Goal: Find specific page/section: Find specific page/section

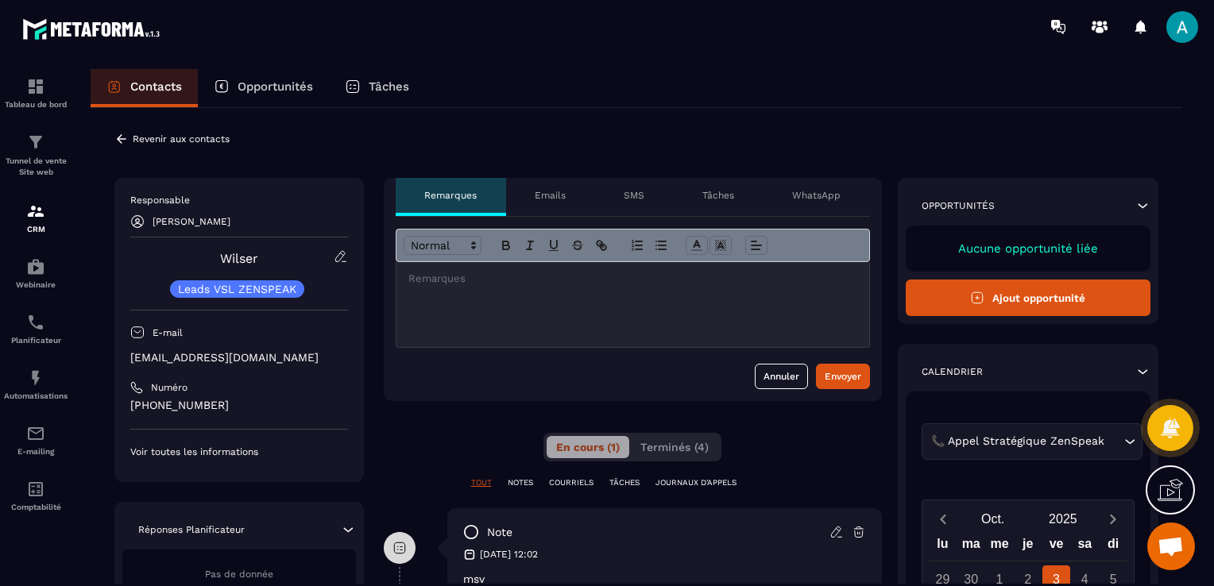
click at [118, 145] on icon at bounding box center [121, 139] width 14 height 14
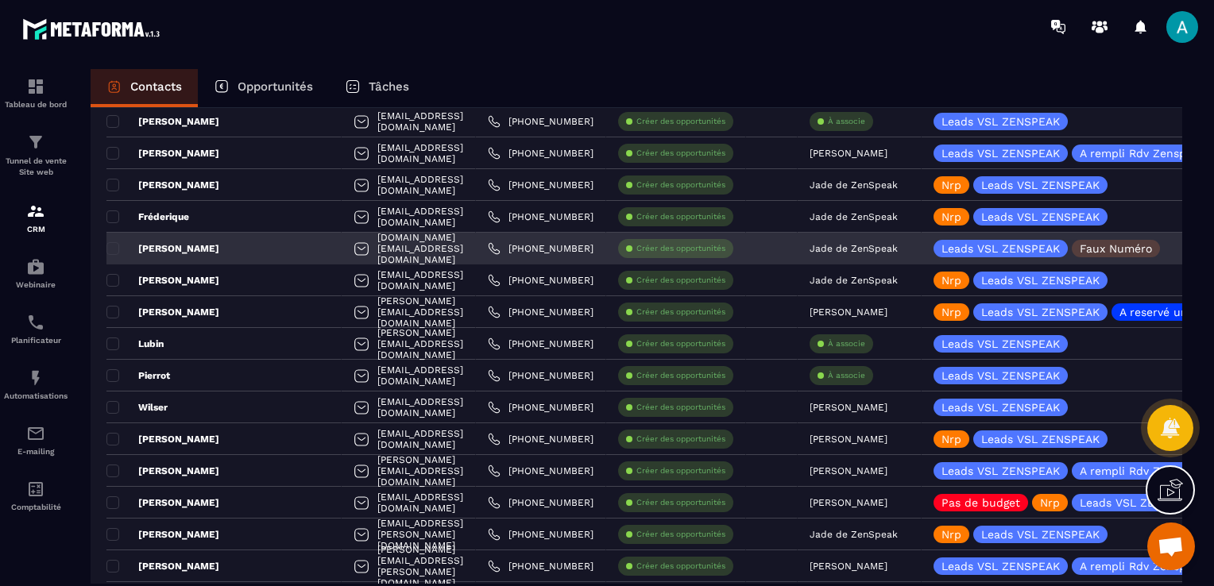
scroll to position [238, 0]
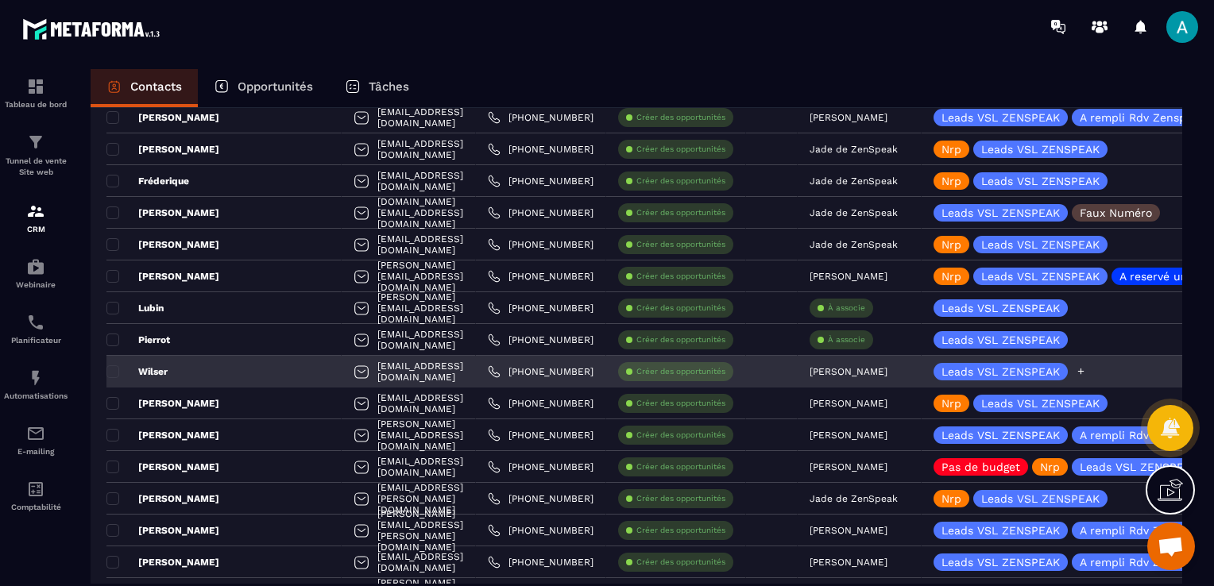
click at [1076, 370] on icon at bounding box center [1081, 371] width 10 height 10
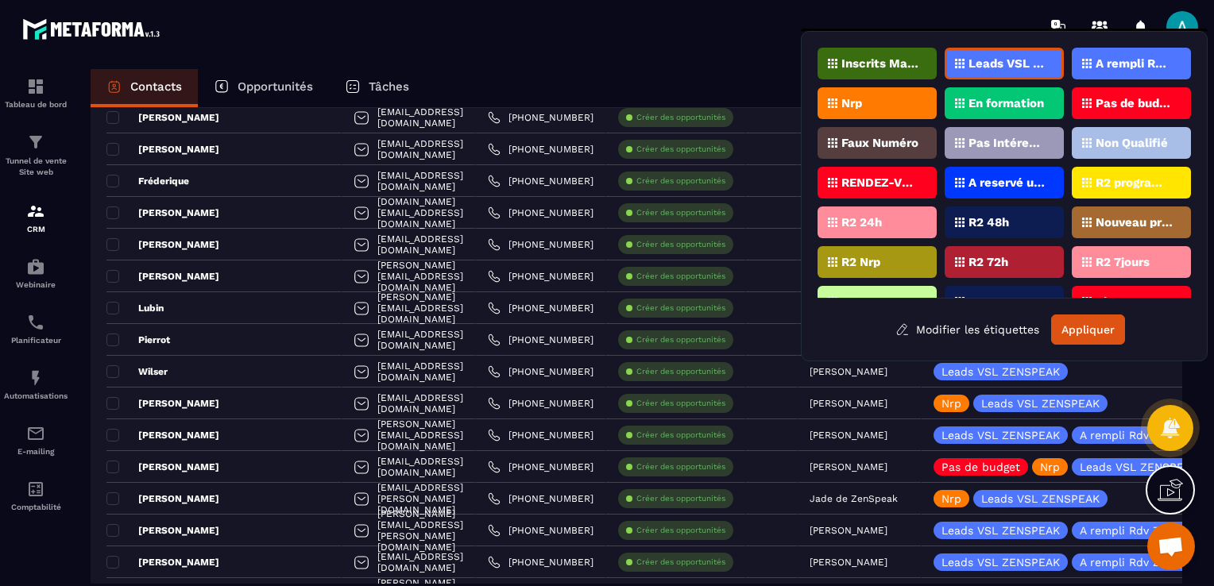
click at [887, 110] on div "Nrp" at bounding box center [877, 103] width 119 height 32
click at [1090, 326] on button "Appliquer" at bounding box center [1088, 330] width 74 height 30
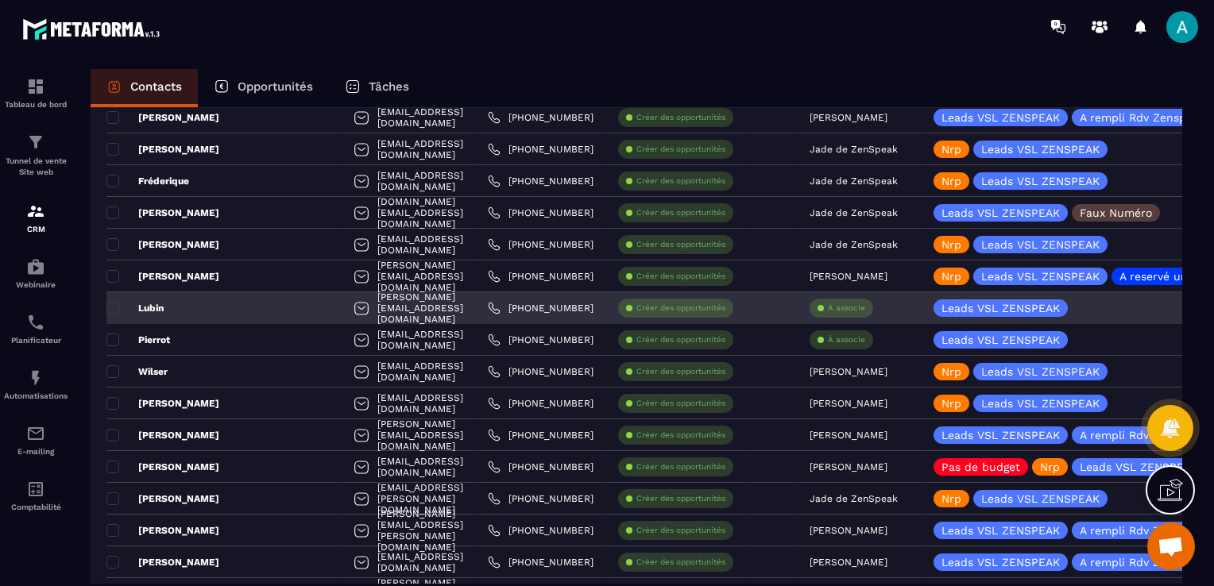
click at [842, 304] on p "À associe" at bounding box center [846, 308] width 37 height 11
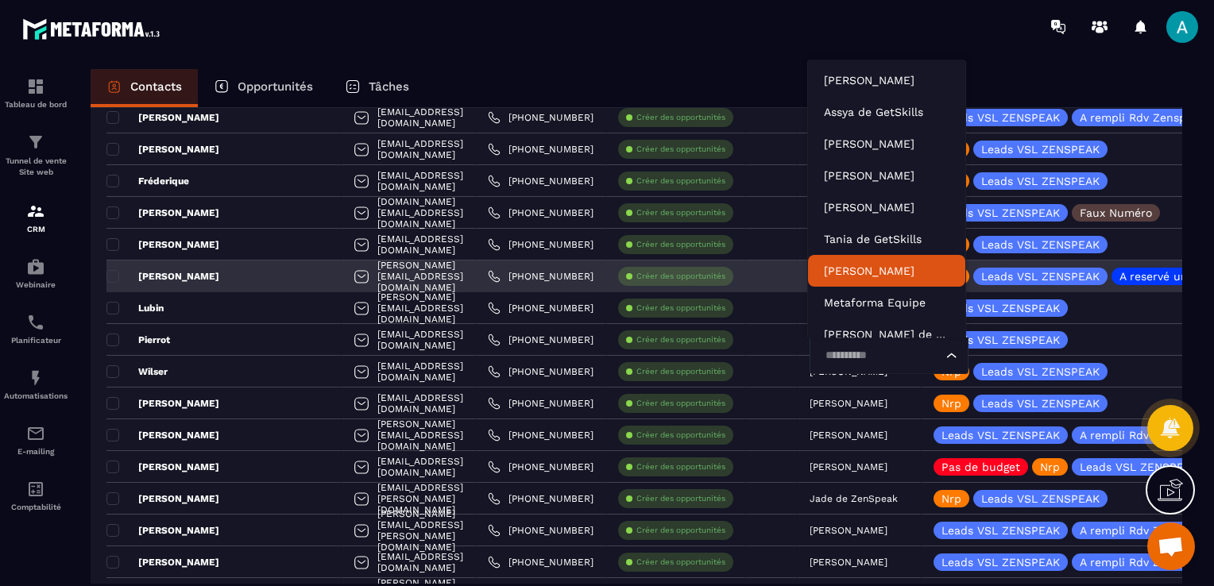
click at [397, 273] on div "[PERSON_NAME][EMAIL_ADDRESS][DOMAIN_NAME]" at bounding box center [409, 277] width 134 height 32
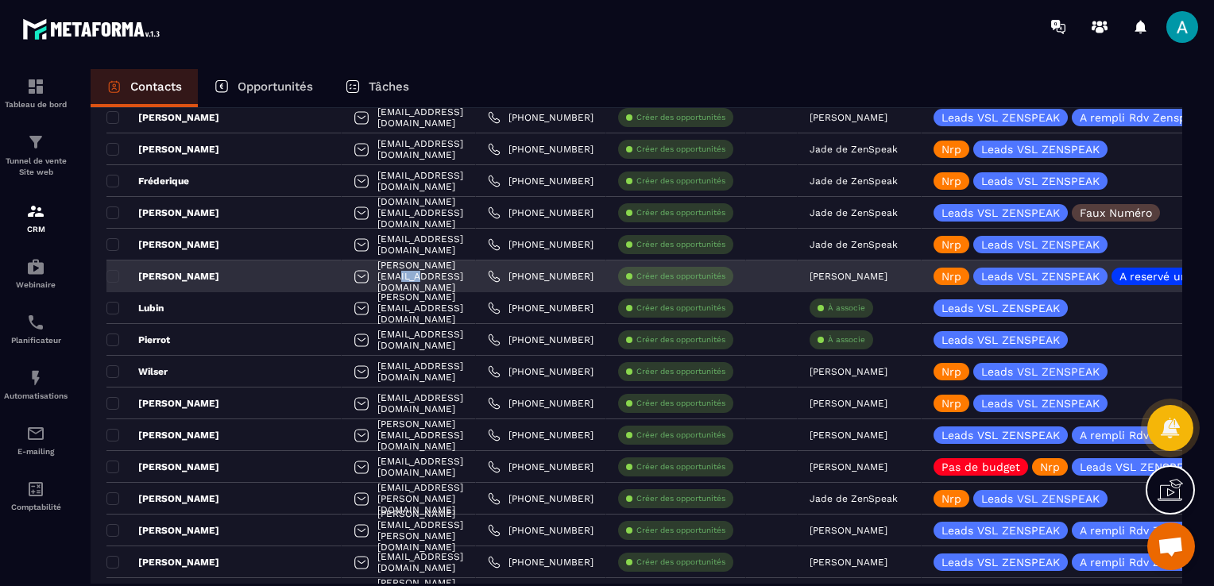
click at [397, 273] on div "[PERSON_NAME][EMAIL_ADDRESS][DOMAIN_NAME]" at bounding box center [409, 277] width 134 height 32
click at [397, 278] on div "[PERSON_NAME][EMAIL_ADDRESS][DOMAIN_NAME]" at bounding box center [409, 277] width 134 height 32
drag, startPoint x: 397, startPoint y: 278, endPoint x: 359, endPoint y: 278, distance: 37.3
click at [359, 278] on div "[PERSON_NAME][EMAIL_ADDRESS][DOMAIN_NAME]" at bounding box center [409, 277] width 134 height 32
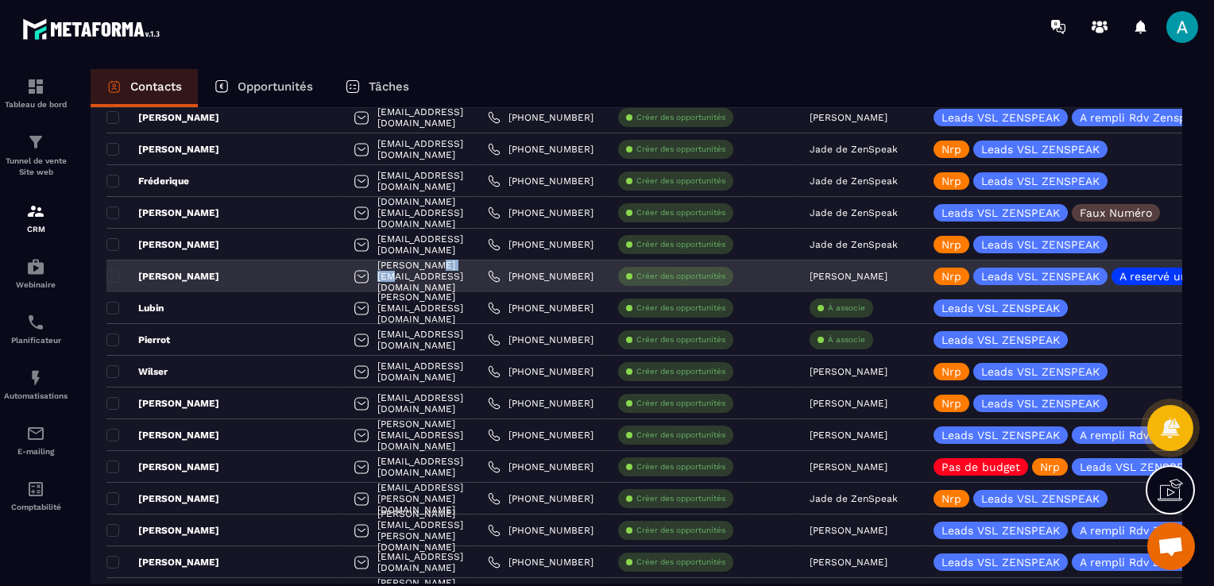
click at [359, 278] on div "[PERSON_NAME][EMAIL_ADDRESS][DOMAIN_NAME]" at bounding box center [409, 277] width 134 height 32
click at [219, 278] on p "[PERSON_NAME]" at bounding box center [162, 276] width 113 height 13
